Goal: Information Seeking & Learning: Learn about a topic

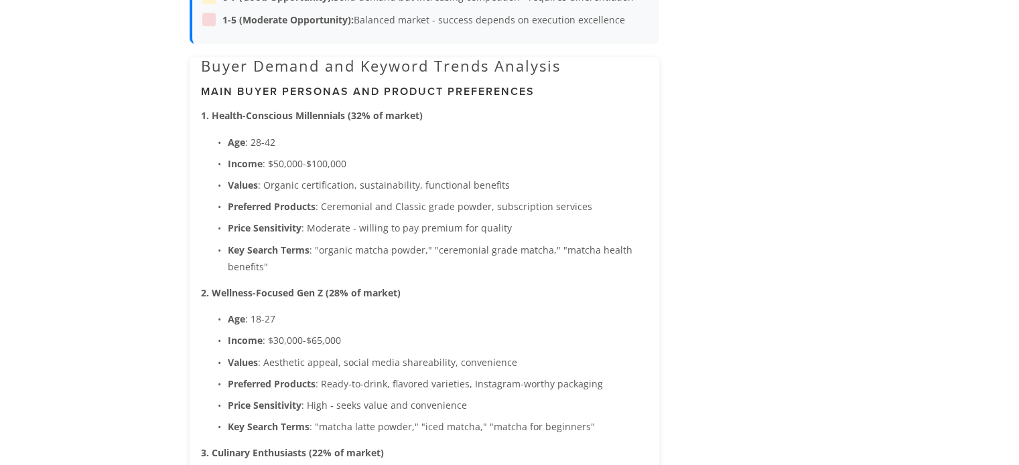
scroll to position [1406, 0]
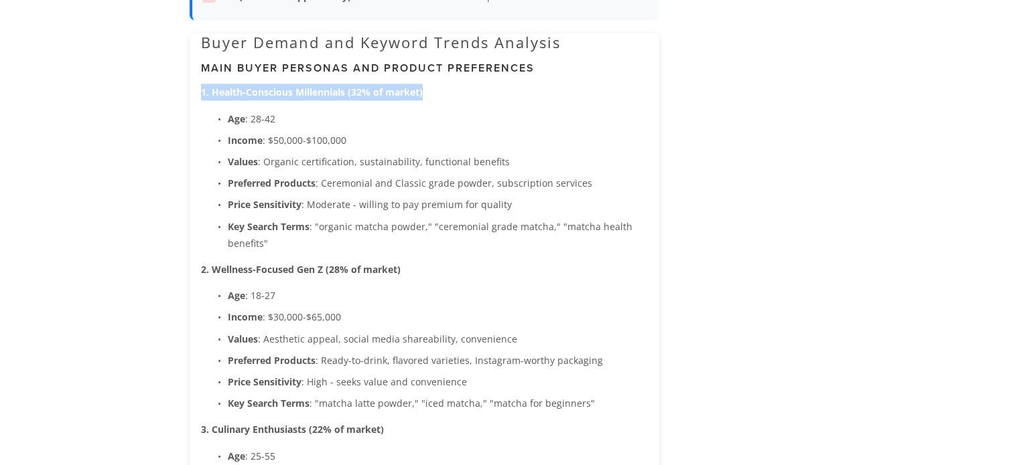
drag, startPoint x: 198, startPoint y: 90, endPoint x: 428, endPoint y: 96, distance: 229.8
copy strong "1. Health-Conscious Millennials (32% of market)"
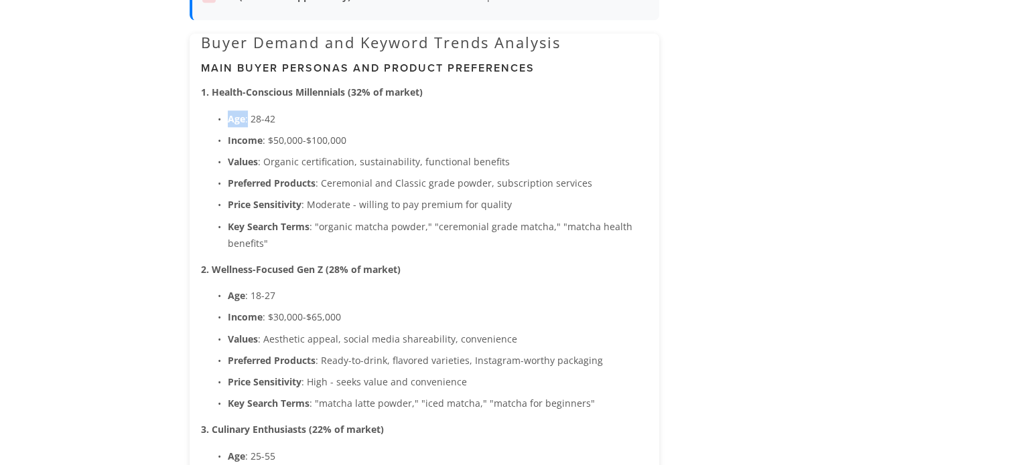
drag, startPoint x: 228, startPoint y: 116, endPoint x: 248, endPoint y: 117, distance: 20.1
click at [248, 117] on p "Age : [DEMOGRAPHIC_DATA]" at bounding box center [438, 119] width 420 height 17
copy p "Age :"
drag, startPoint x: 228, startPoint y: 136, endPoint x: 263, endPoint y: 141, distance: 35.2
click at [263, 141] on p "Income : $50,000-$100,000" at bounding box center [438, 140] width 420 height 17
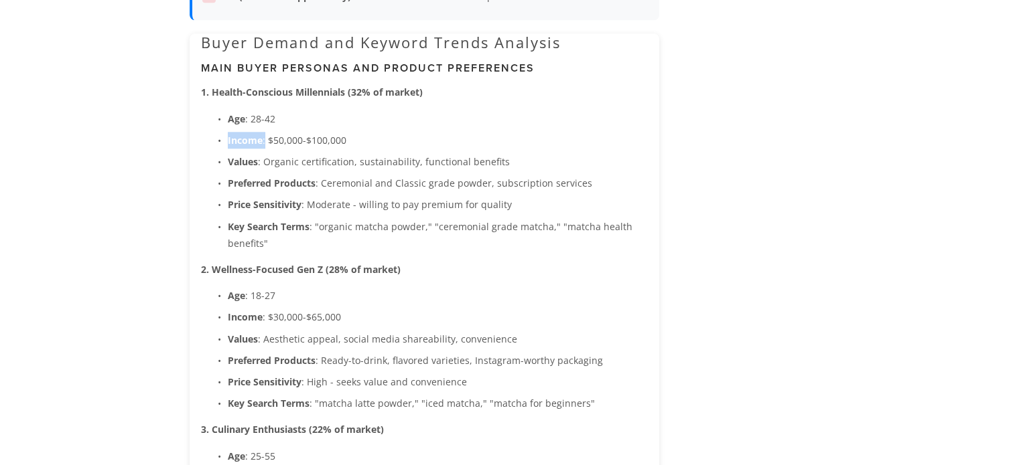
copy p "Income :"
drag, startPoint x: 228, startPoint y: 157, endPoint x: 267, endPoint y: 159, distance: 39.6
click at [267, 159] on p "Values : Organic certification, sustainability, functional benefits" at bounding box center [438, 161] width 420 height 17
drag, startPoint x: 158, startPoint y: 179, endPoint x: 201, endPoint y: 170, distance: 43.7
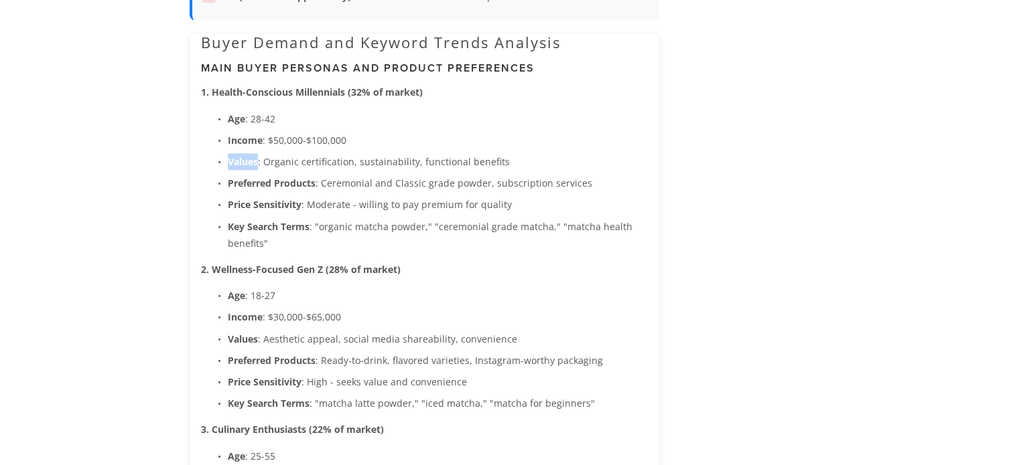
drag, startPoint x: 224, startPoint y: 160, endPoint x: 259, endPoint y: 157, distance: 34.3
click at [259, 157] on p "Values : Organic certification, sustainability, functional benefits" at bounding box center [438, 161] width 420 height 17
copy strong "Values"
drag, startPoint x: 228, startPoint y: 203, endPoint x: 299, endPoint y: 214, distance: 72.5
click at [299, 214] on ul "Age : [DEMOGRAPHIC_DATA] Income : $50,000-$100,000 Values : Organic certificati…" at bounding box center [424, 181] width 447 height 141
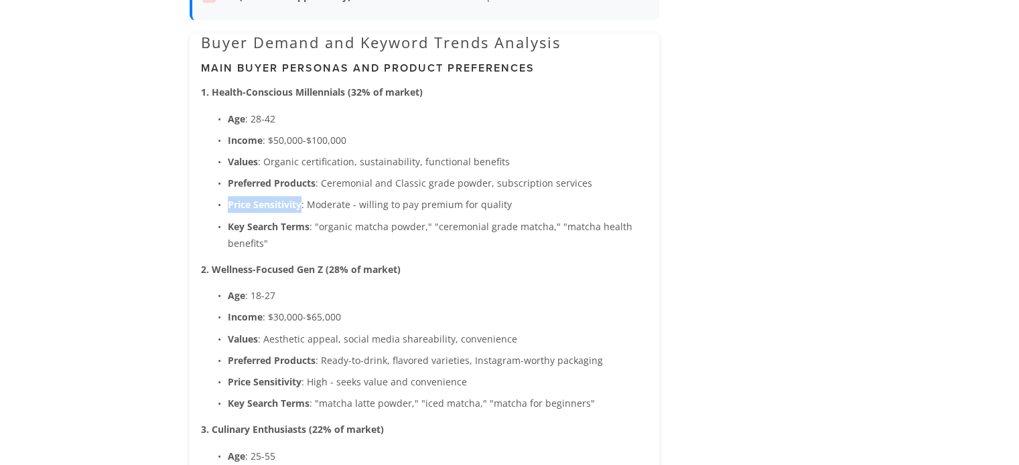
click at [299, 214] on ul "Age : [DEMOGRAPHIC_DATA] Income : $50,000-$100,000 Values : Organic certificati…" at bounding box center [424, 181] width 447 height 141
drag, startPoint x: 225, startPoint y: 202, endPoint x: 301, endPoint y: 211, distance: 76.8
click at [301, 211] on p "Price Sensitivity : Moderate - willing to pay premium for quality" at bounding box center [438, 204] width 420 height 17
copy strong "Price Sensitivity"
drag, startPoint x: 227, startPoint y: 222, endPoint x: 310, endPoint y: 232, distance: 83.6
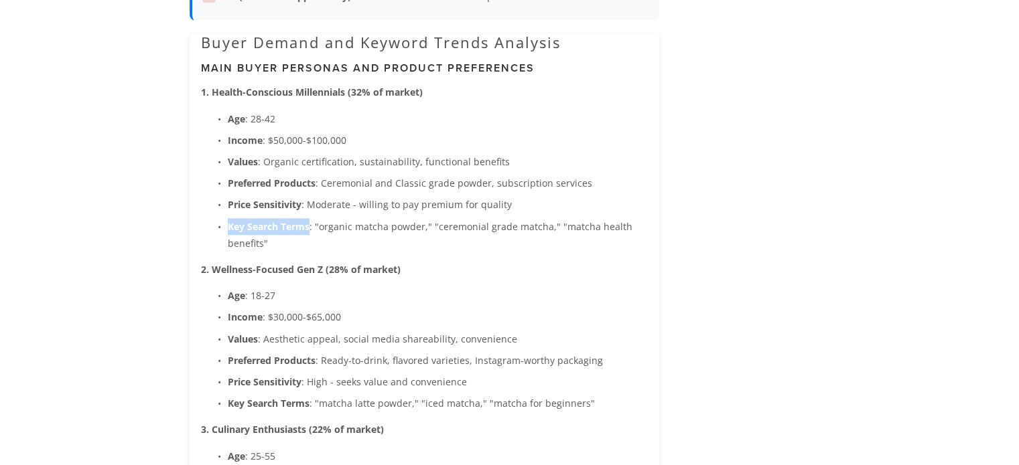
click at [310, 232] on p "Key Search Terms : "organic matcha powder," "ceremonial grade matcha," "matcha …" at bounding box center [438, 234] width 420 height 33
copy strong "Key Search Terms"
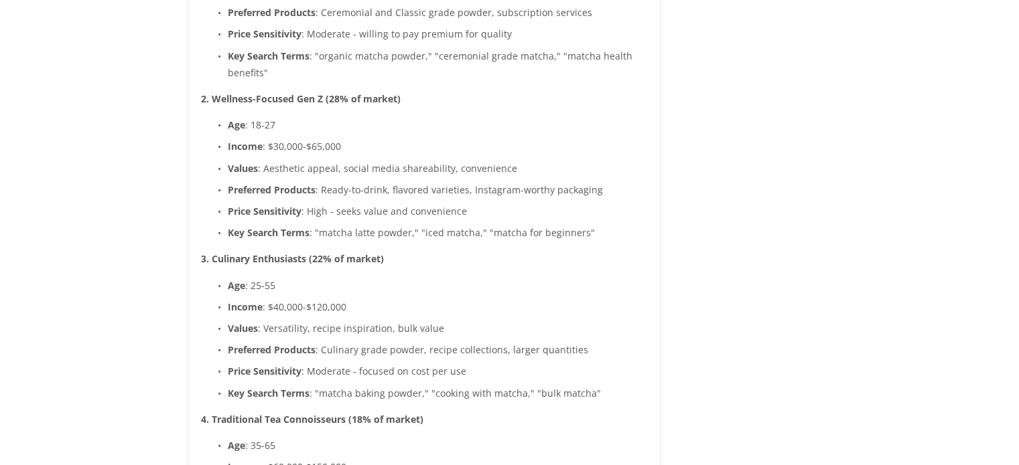
scroll to position [1607, 0]
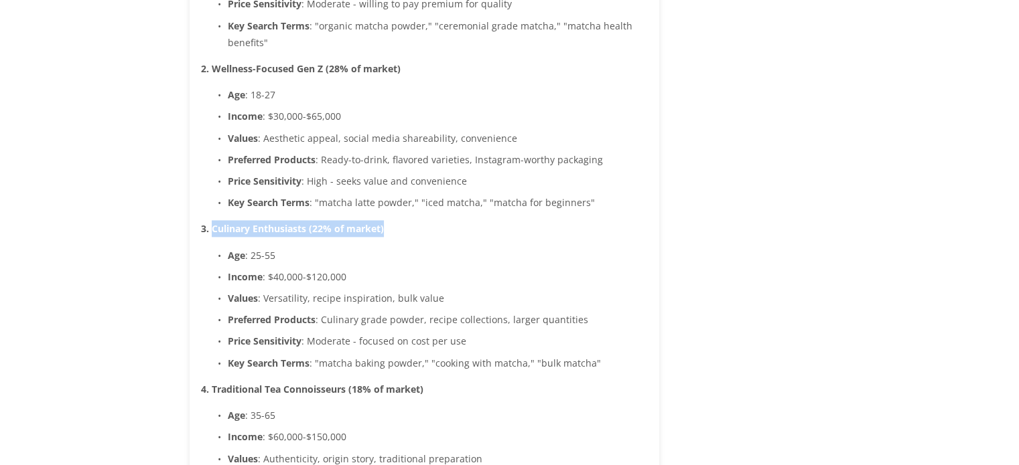
drag, startPoint x: 210, startPoint y: 228, endPoint x: 385, endPoint y: 229, distance: 175.5
click at [385, 229] on p "3. Culinary Enthusiasts (22% of market)" at bounding box center [424, 228] width 447 height 17
copy strong "Culinary Enthusiasts (22% of market)"
